Goal: Task Accomplishment & Management: Manage account settings

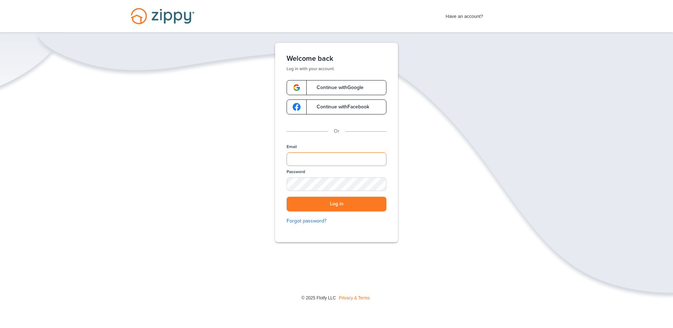
click at [306, 159] on input "Email" at bounding box center [336, 159] width 100 height 14
type input "**********"
click at [341, 205] on button "Log in" at bounding box center [336, 204] width 100 height 15
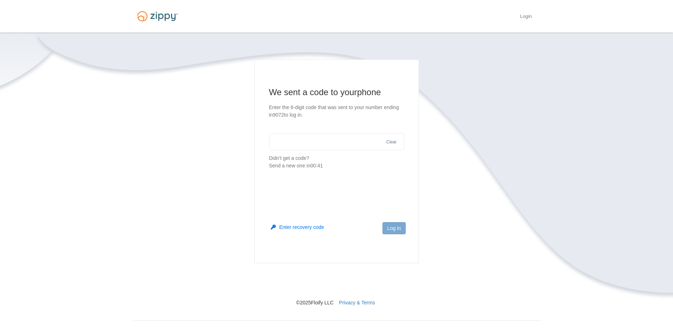
click at [279, 143] on input "text" at bounding box center [336, 141] width 135 height 17
type input "******"
click at [395, 229] on button "Log in" at bounding box center [393, 228] width 23 height 12
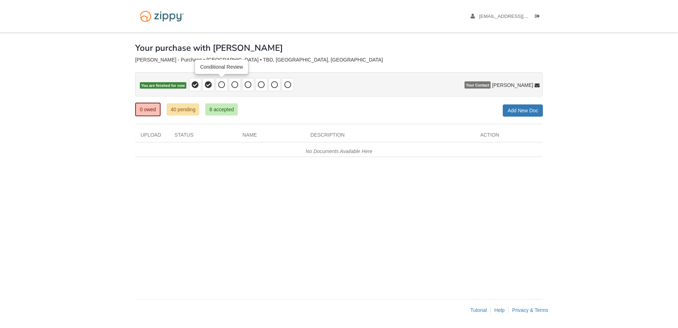
drag, startPoint x: 222, startPoint y: 84, endPoint x: 222, endPoint y: 91, distance: 7.2
click at [222, 84] on icon at bounding box center [221, 84] width 7 height 7
click at [177, 110] on link "40 pending" at bounding box center [183, 109] width 33 height 12
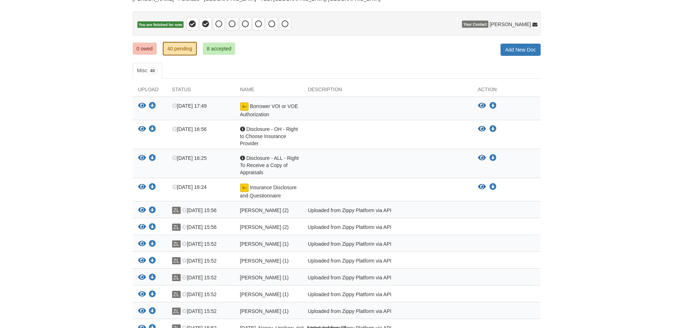
scroll to position [97, 0]
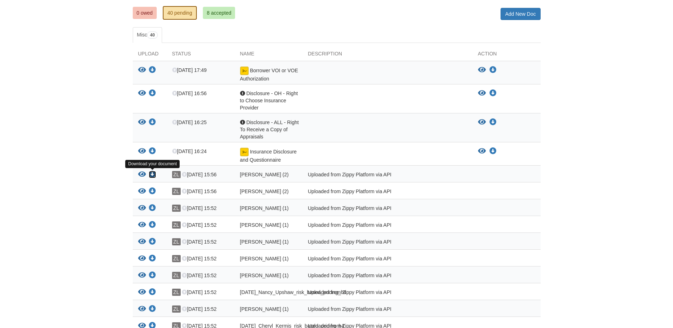
click at [154, 174] on icon "Download Nancy_Upshaw_true_and_correct_consent (2)" at bounding box center [152, 174] width 7 height 7
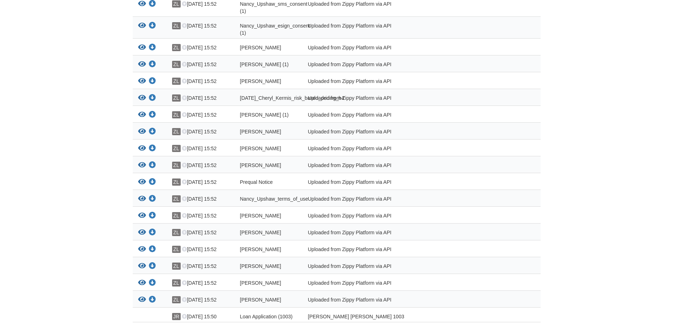
scroll to position [633, 0]
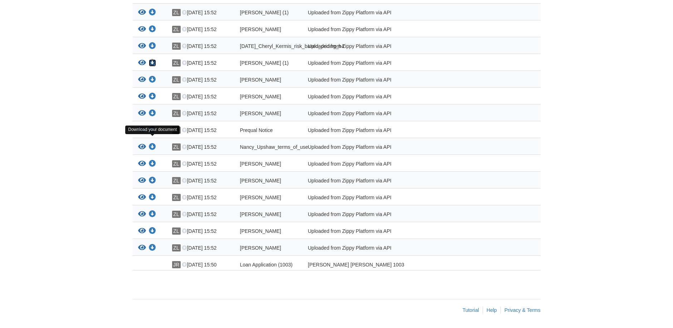
click at [152, 67] on icon "Download Cheryl_Kermis_credit_authorization (1)" at bounding box center [152, 62] width 7 height 7
drag, startPoint x: 151, startPoint y: 160, endPoint x: 193, endPoint y: 168, distance: 42.2
click at [152, 100] on icon "Download Cheryl_Kermis_credit_authorization" at bounding box center [152, 96] width 7 height 7
click at [152, 134] on icon "Download Prequal Notice" at bounding box center [152, 130] width 7 height 7
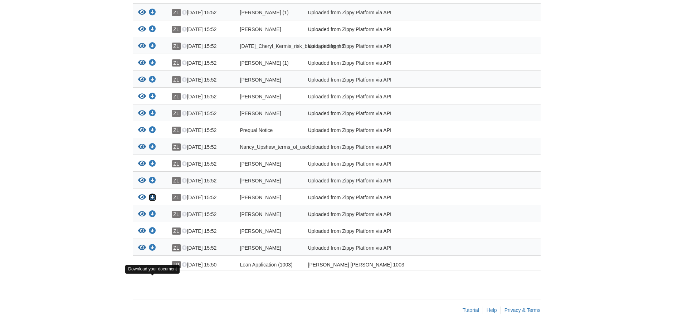
click at [154, 197] on icon "Download Cheryl_Kermis_terms_of_use" at bounding box center [152, 197] width 7 height 7
click at [153, 230] on icon "Download Cheryl_Kermis_joint_credit" at bounding box center [152, 230] width 7 height 7
click at [153, 247] on icon "Download Cheryl_Kermis_privacy_notice" at bounding box center [152, 247] width 7 height 7
click at [152, 247] on icon "Download Cheryl_Kermis_privacy_notice" at bounding box center [152, 247] width 7 height 7
click at [157, 266] on div at bounding box center [150, 264] width 34 height 7
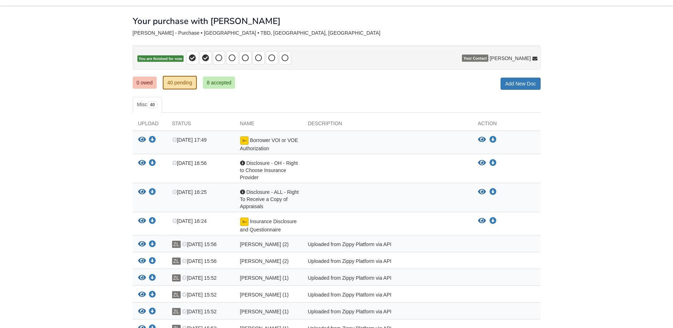
scroll to position [0, 0]
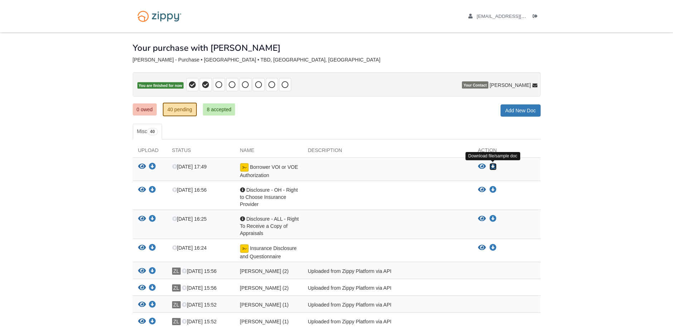
click at [492, 168] on icon "Download Borrower VOI or VOE Authorization" at bounding box center [492, 166] width 7 height 7
drag, startPoint x: 153, startPoint y: 191, endPoint x: 160, endPoint y: 197, distance: 8.7
click at [153, 191] on icon "Download Disclosure - OH - Right to Choose Insurance Provider" at bounding box center [152, 189] width 7 height 7
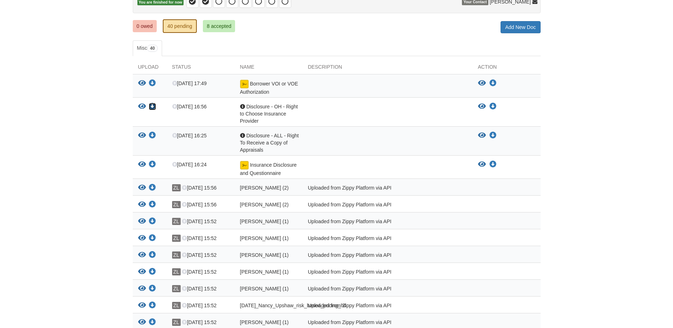
scroll to position [107, 0]
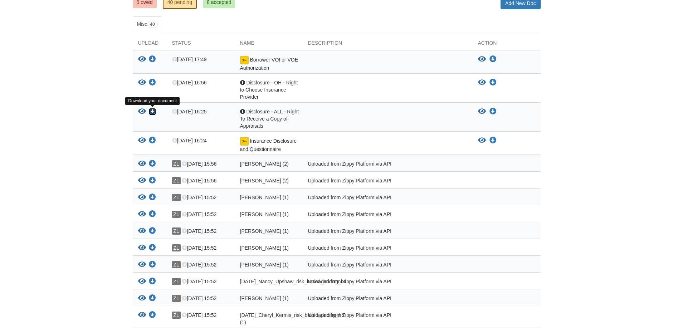
click at [154, 112] on icon "Download Disclosure - ALL - Right To Receive a Copy of Appraisals" at bounding box center [152, 111] width 7 height 7
click at [491, 141] on icon "Download Insurance Disclosure and Questionnaire" at bounding box center [492, 140] width 7 height 7
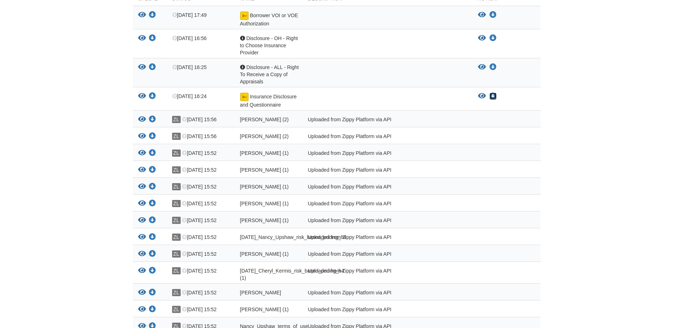
scroll to position [0, 0]
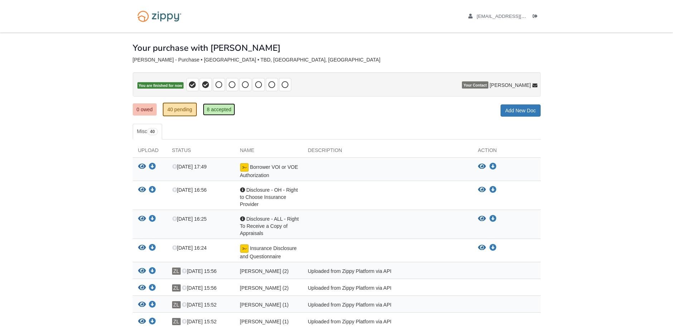
click at [218, 111] on link "8 accepted" at bounding box center [219, 109] width 33 height 12
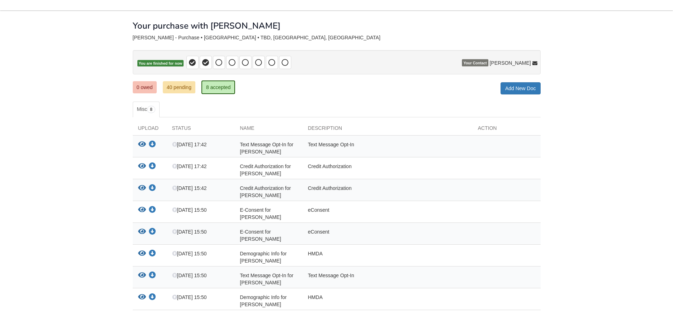
scroll to position [22, 0]
click at [152, 144] on icon "Download Text Message Opt-In for Cheryl Kermis" at bounding box center [152, 144] width 7 height 7
click at [152, 166] on icon "Download Credit Authorization for Cheryl Kermis" at bounding box center [152, 166] width 7 height 7
click at [151, 211] on icon "Download E-Consent for Cheryl Kermis" at bounding box center [152, 209] width 7 height 7
click at [153, 253] on icon "Download Demographic Info for Cheryl Kermis" at bounding box center [152, 253] width 7 height 7
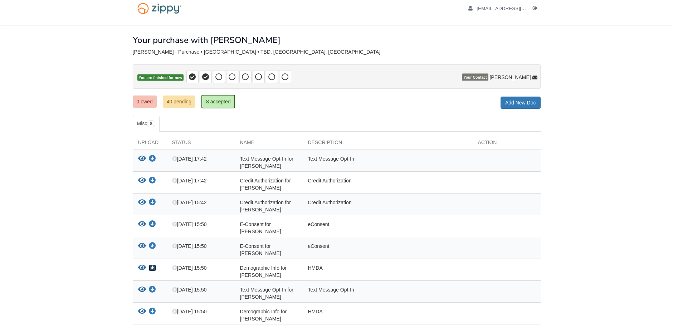
scroll to position [0, 0]
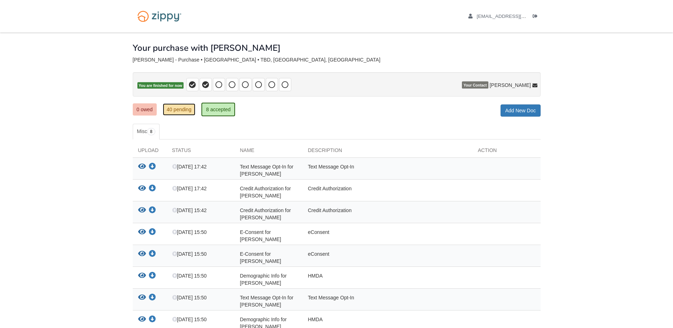
drag, startPoint x: 180, startPoint y: 108, endPoint x: 181, endPoint y: 114, distance: 6.2
click at [180, 108] on link "40 pending" at bounding box center [179, 109] width 33 height 12
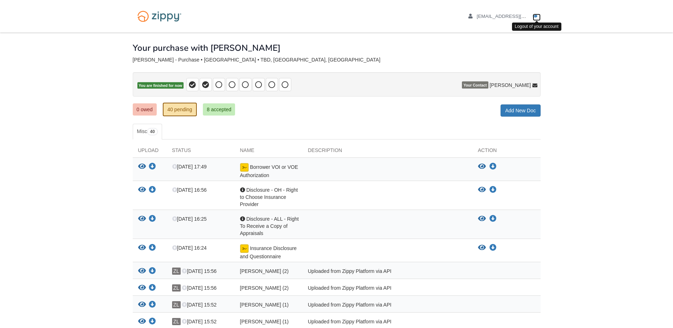
click at [534, 16] on icon "Log out" at bounding box center [534, 16] width 5 height 5
